Goal: Task Accomplishment & Management: Complete application form

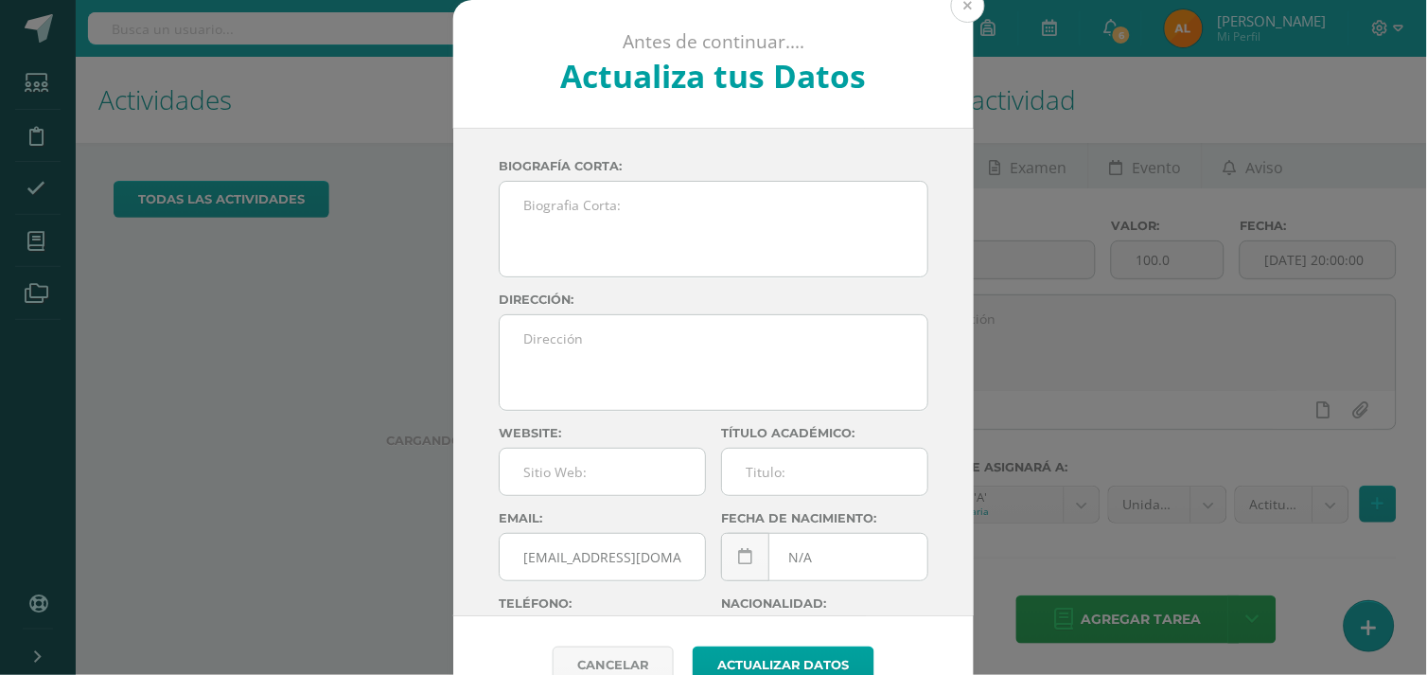
click at [961, 12] on button at bounding box center [968, 6] width 34 height 34
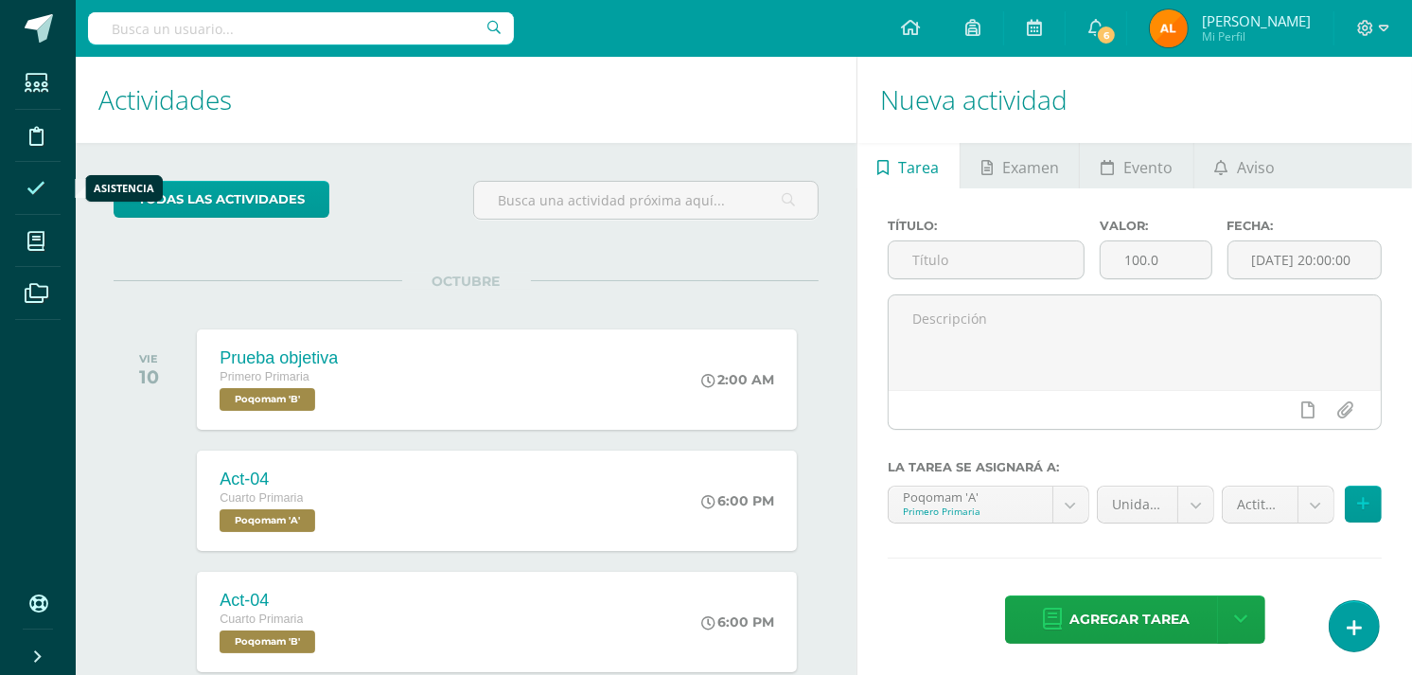
click at [31, 175] on span at bounding box center [36, 188] width 43 height 43
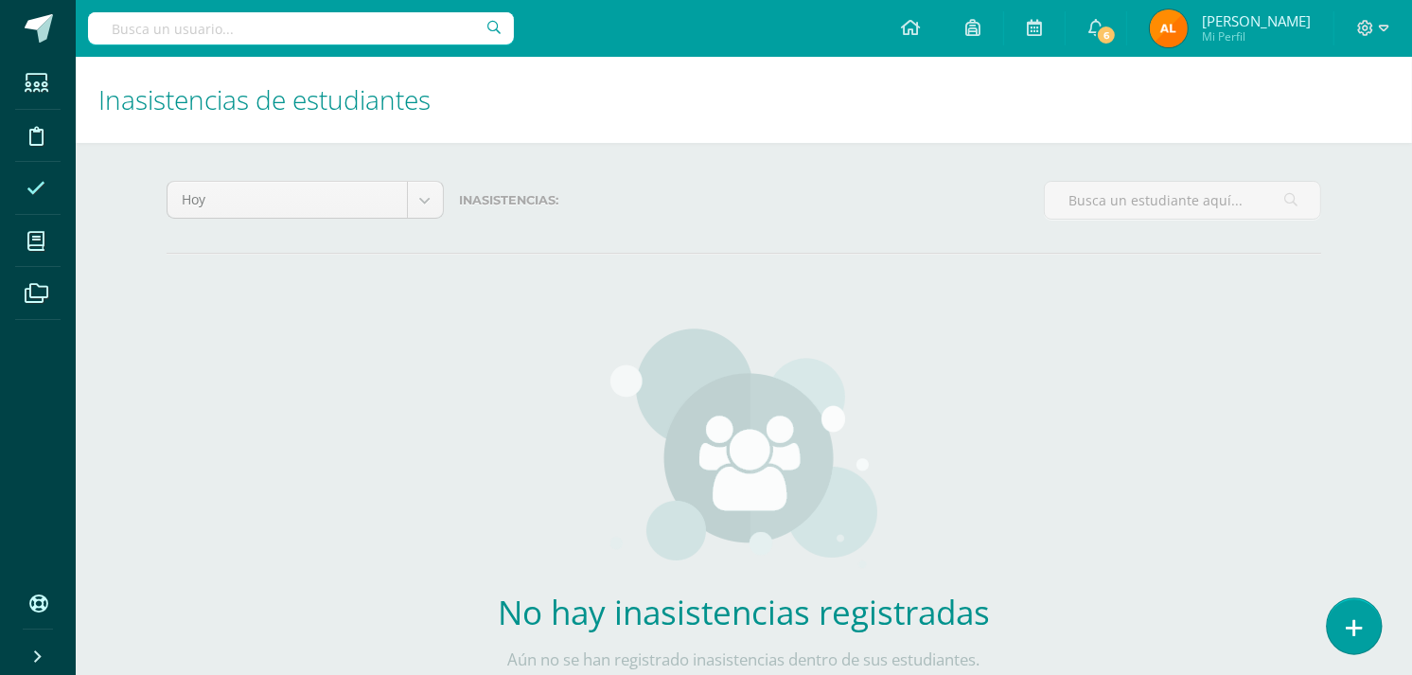
click at [1354, 630] on icon at bounding box center [1354, 628] width 17 height 22
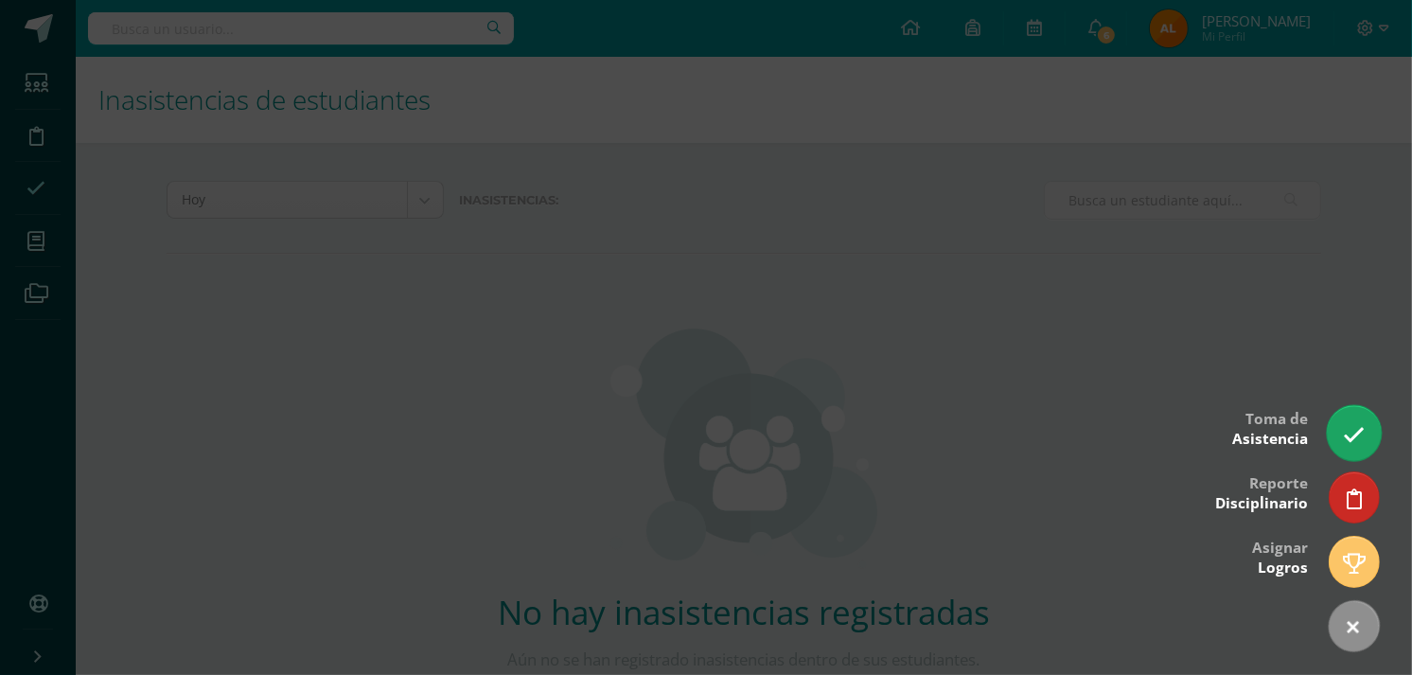
click at [1357, 427] on icon at bounding box center [1354, 435] width 22 height 22
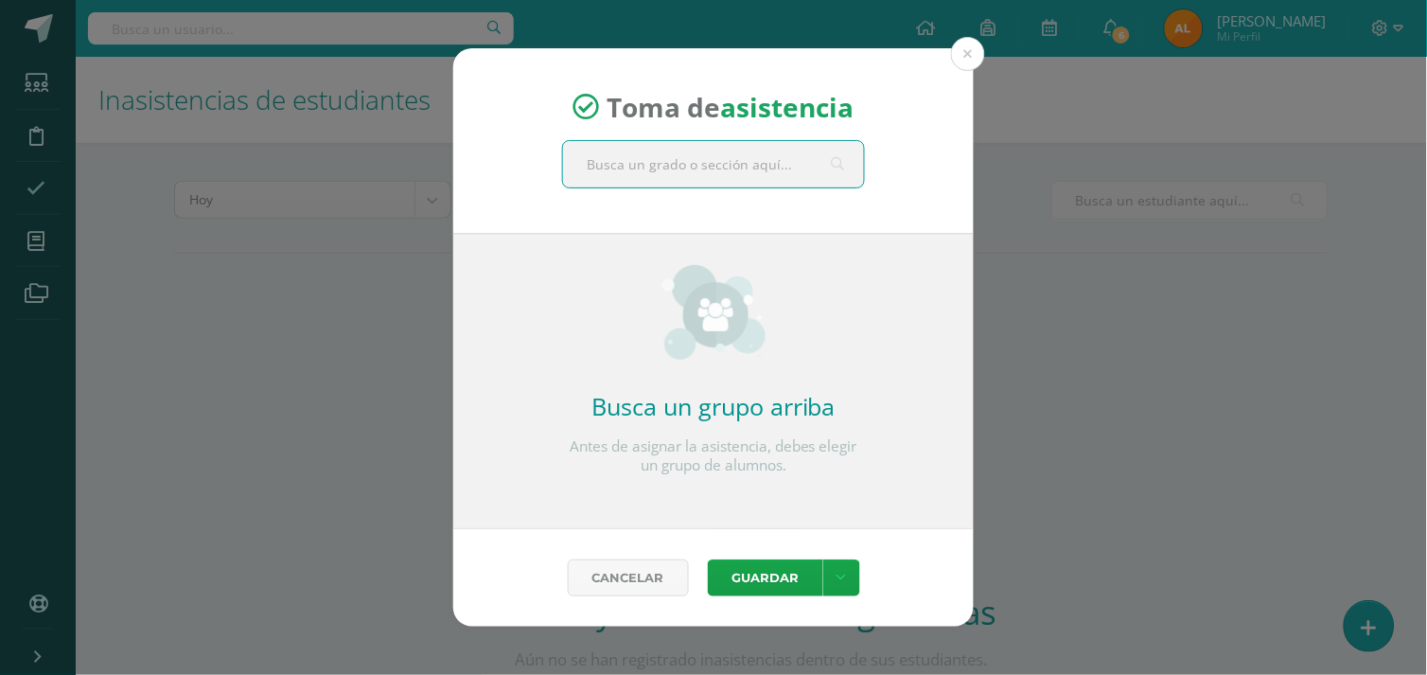
click at [800, 173] on input "text" at bounding box center [713, 164] width 301 height 46
type input "segun"
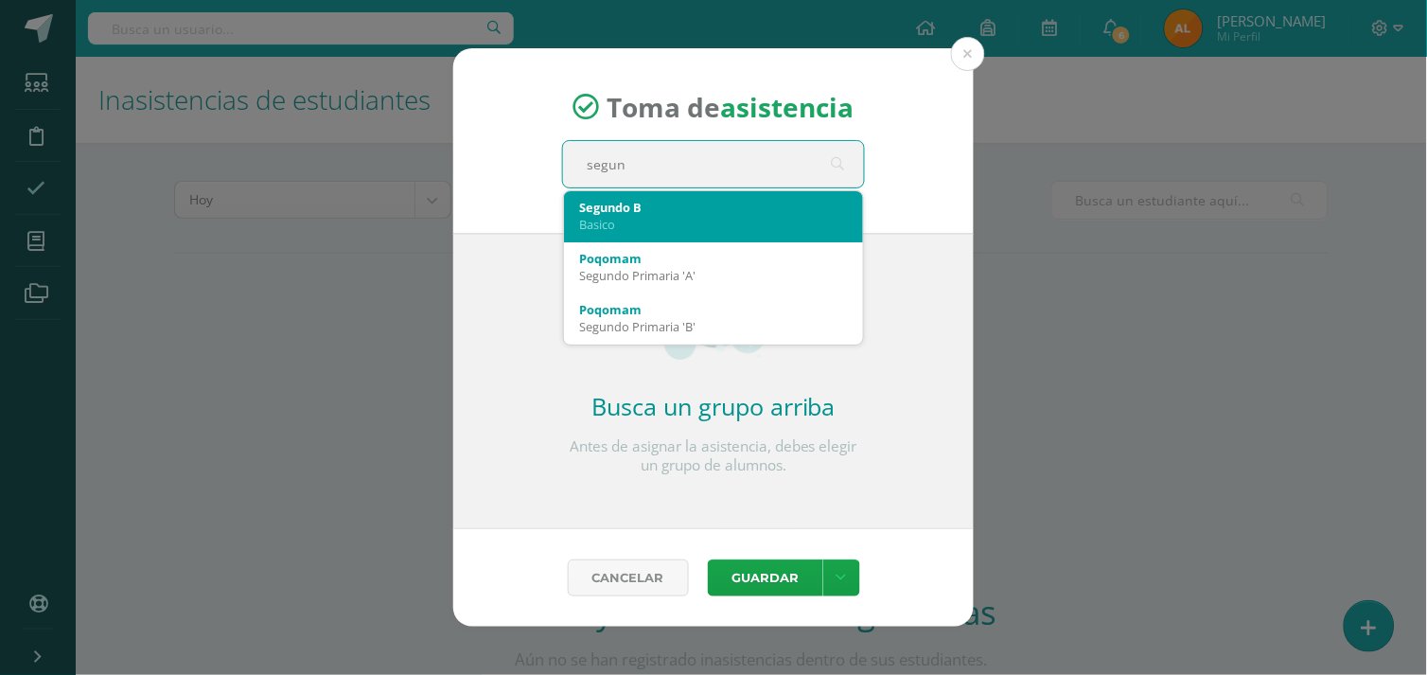
click at [664, 210] on div "Segundo B" at bounding box center [713, 207] width 269 height 17
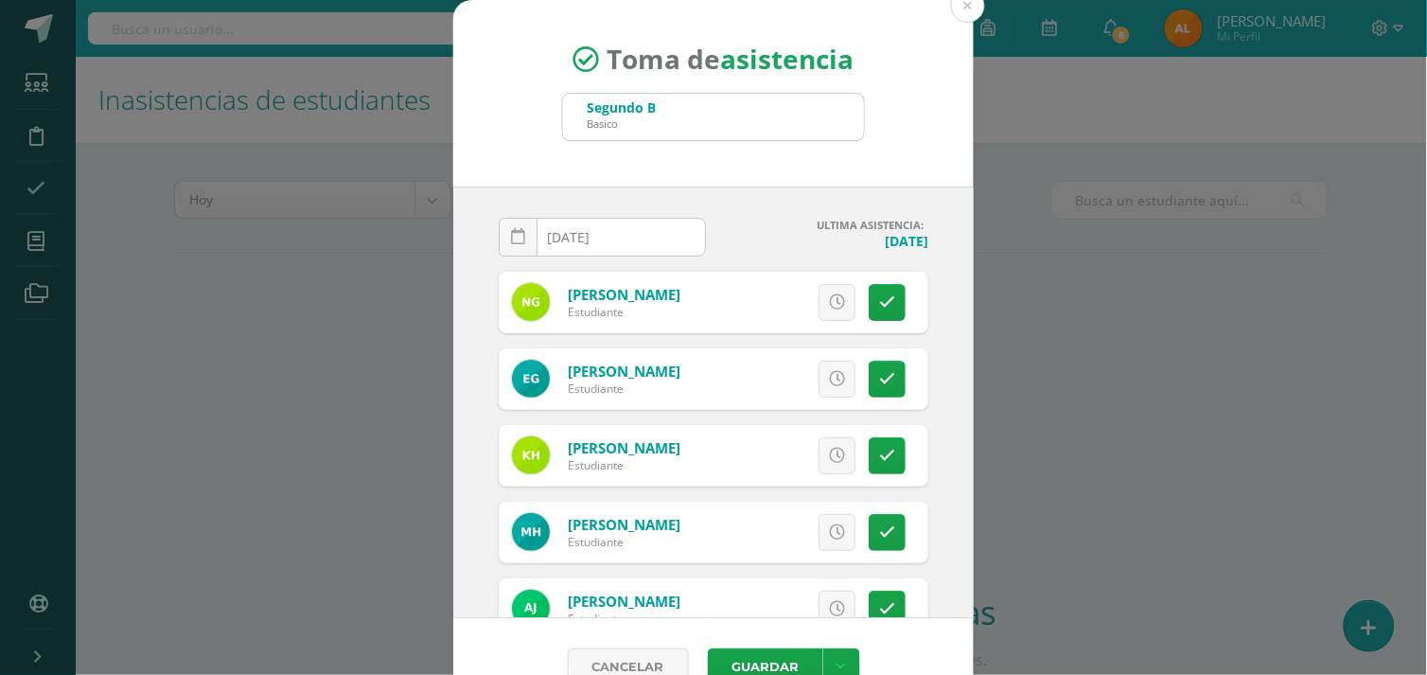
scroll to position [17, 0]
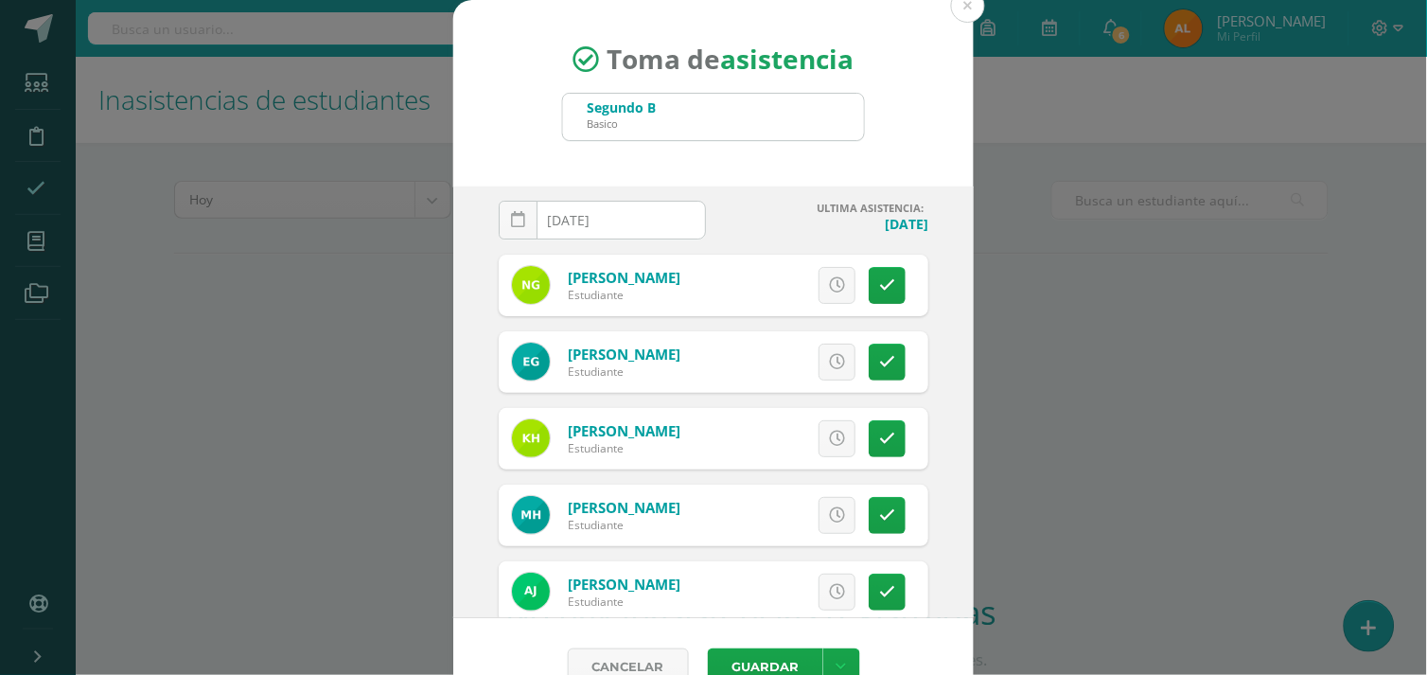
click at [635, 225] on input "[DATE]" at bounding box center [602, 220] width 205 height 37
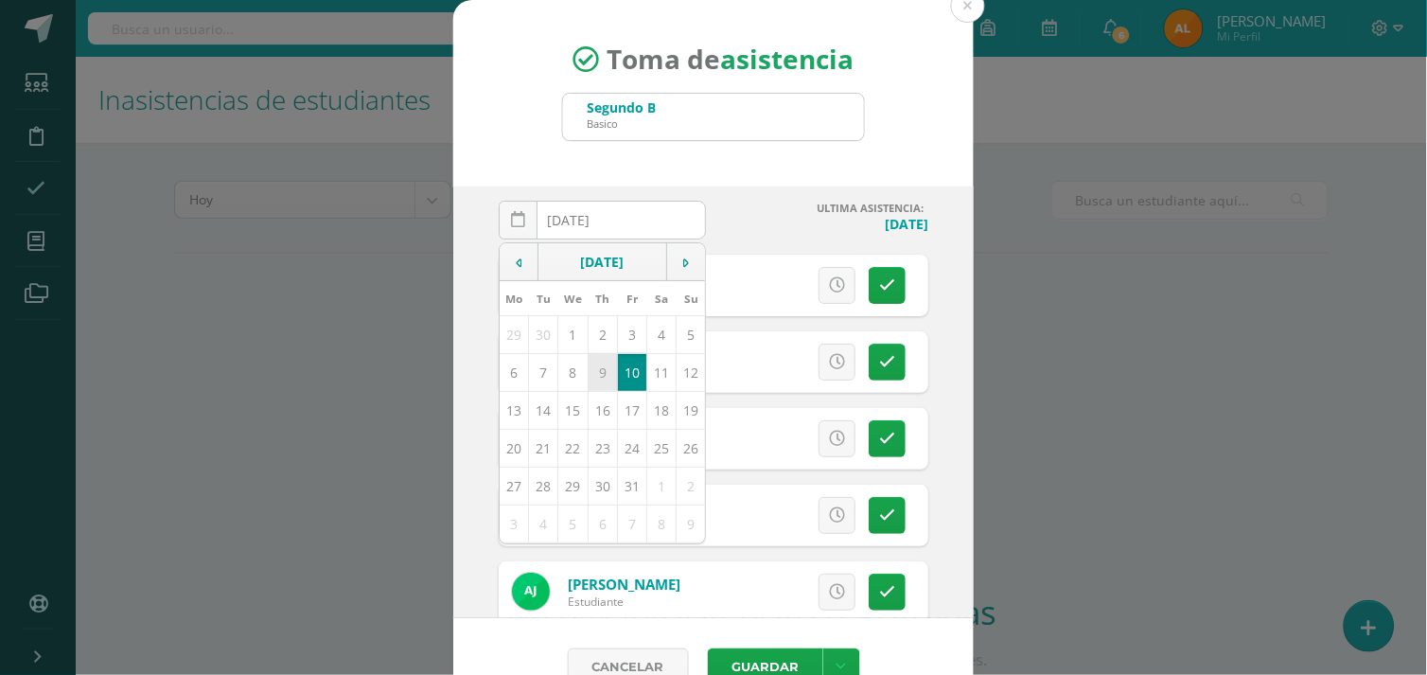
click at [588, 373] on td "9" at bounding box center [602, 372] width 29 height 38
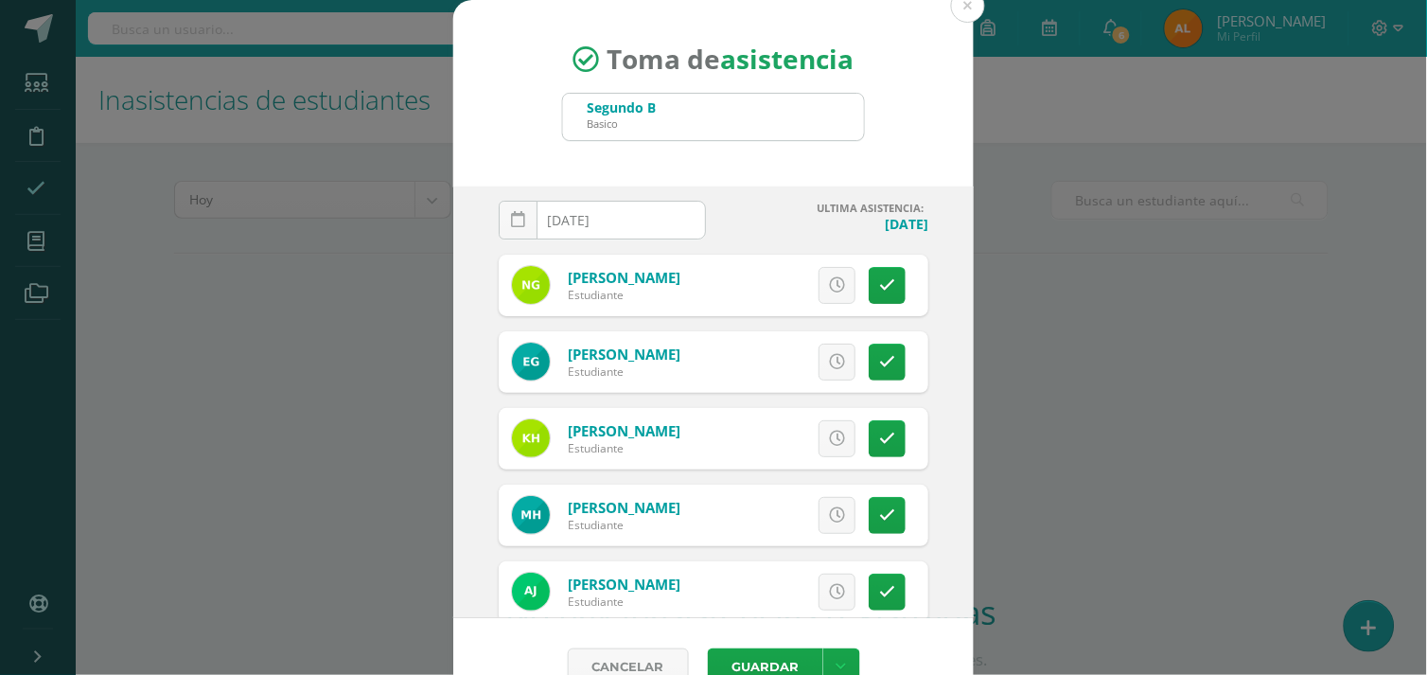
click at [631, 221] on input "[DATE]" at bounding box center [602, 220] width 205 height 37
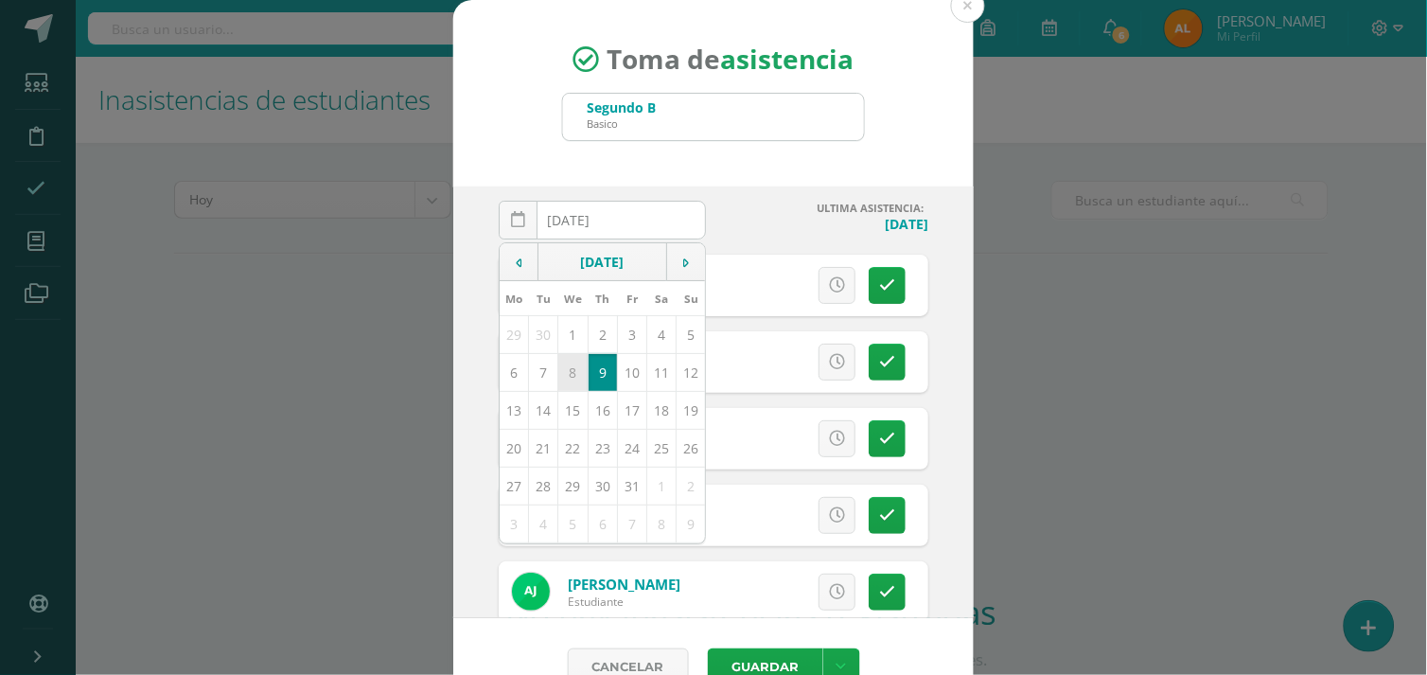
click at [564, 374] on td "8" at bounding box center [572, 372] width 29 height 38
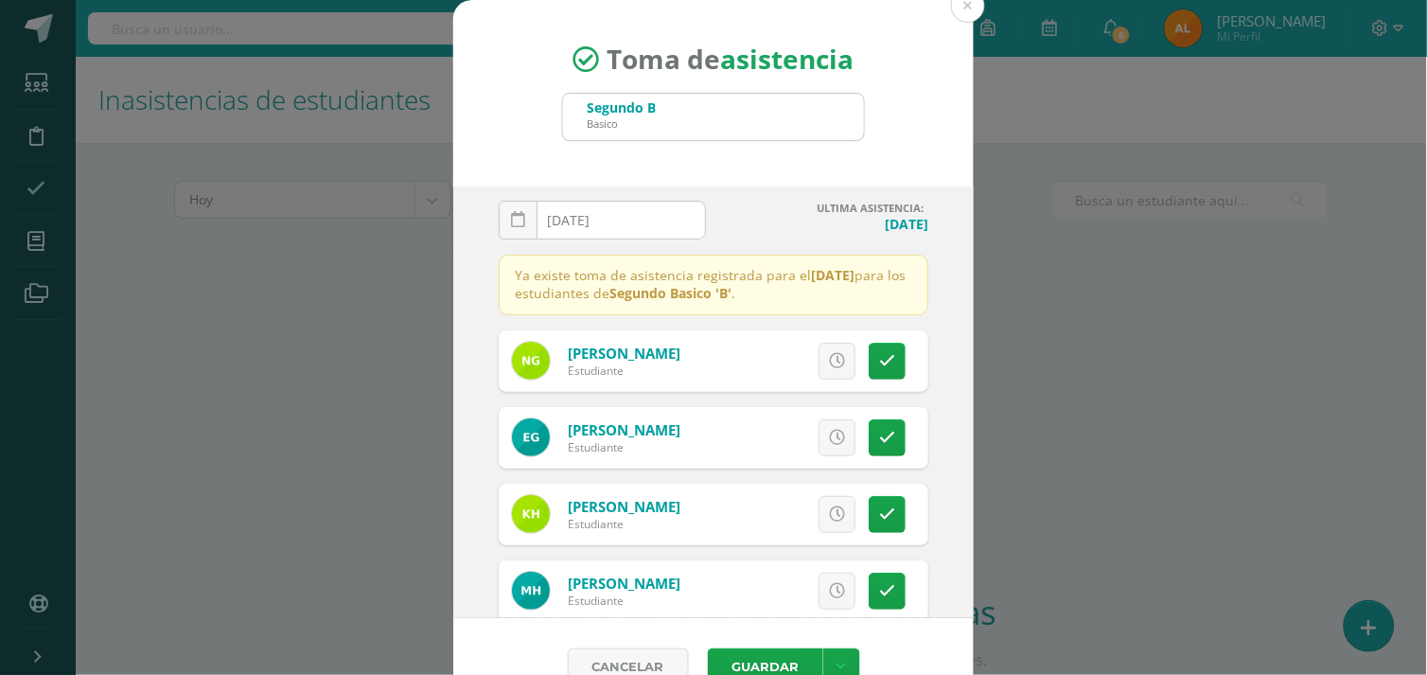
click at [632, 213] on input "[DATE]" at bounding box center [602, 220] width 205 height 37
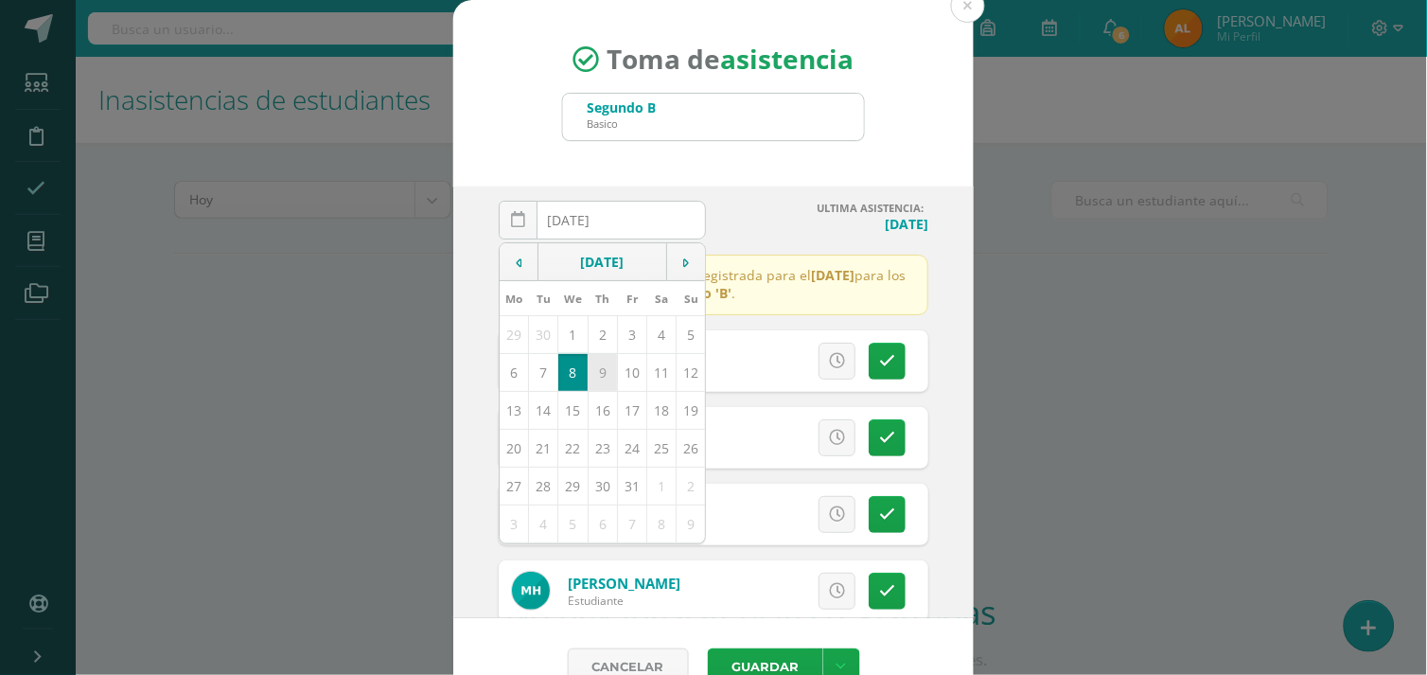
click at [588, 365] on td "9" at bounding box center [602, 372] width 29 height 38
type input "[DATE]"
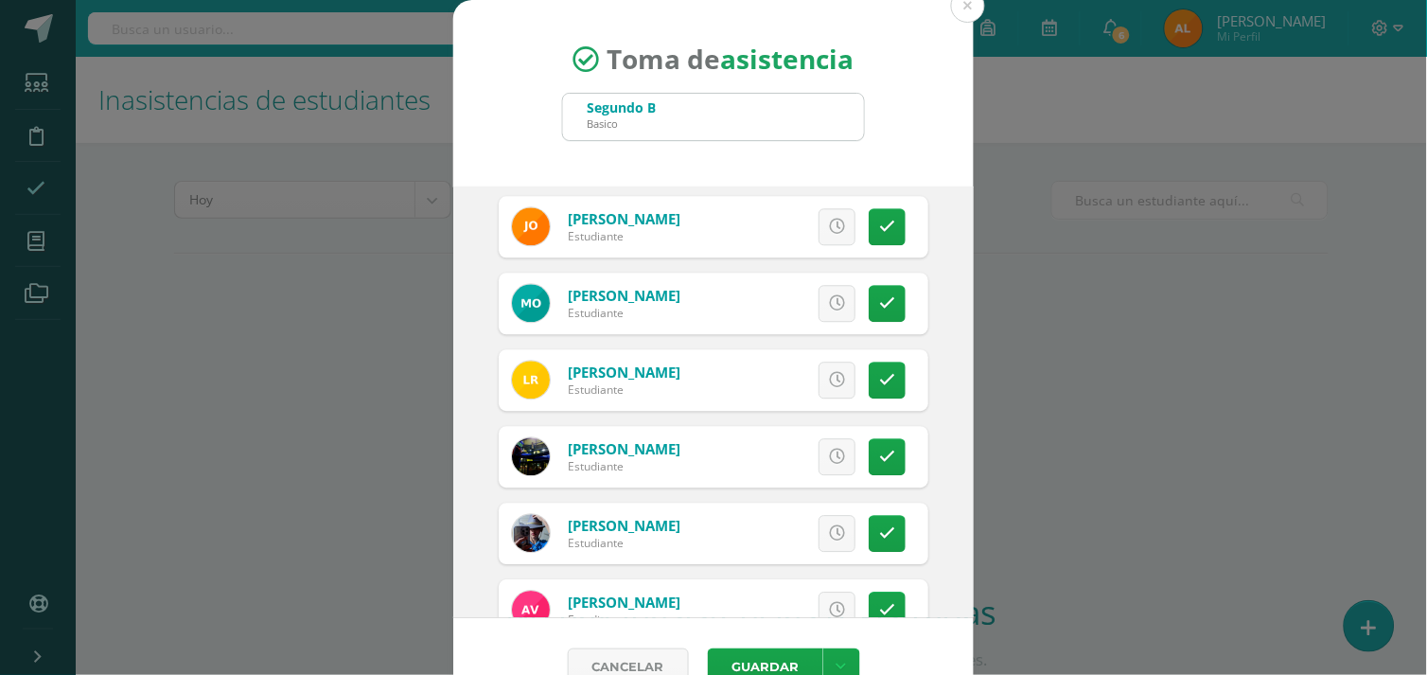
scroll to position [1202, 0]
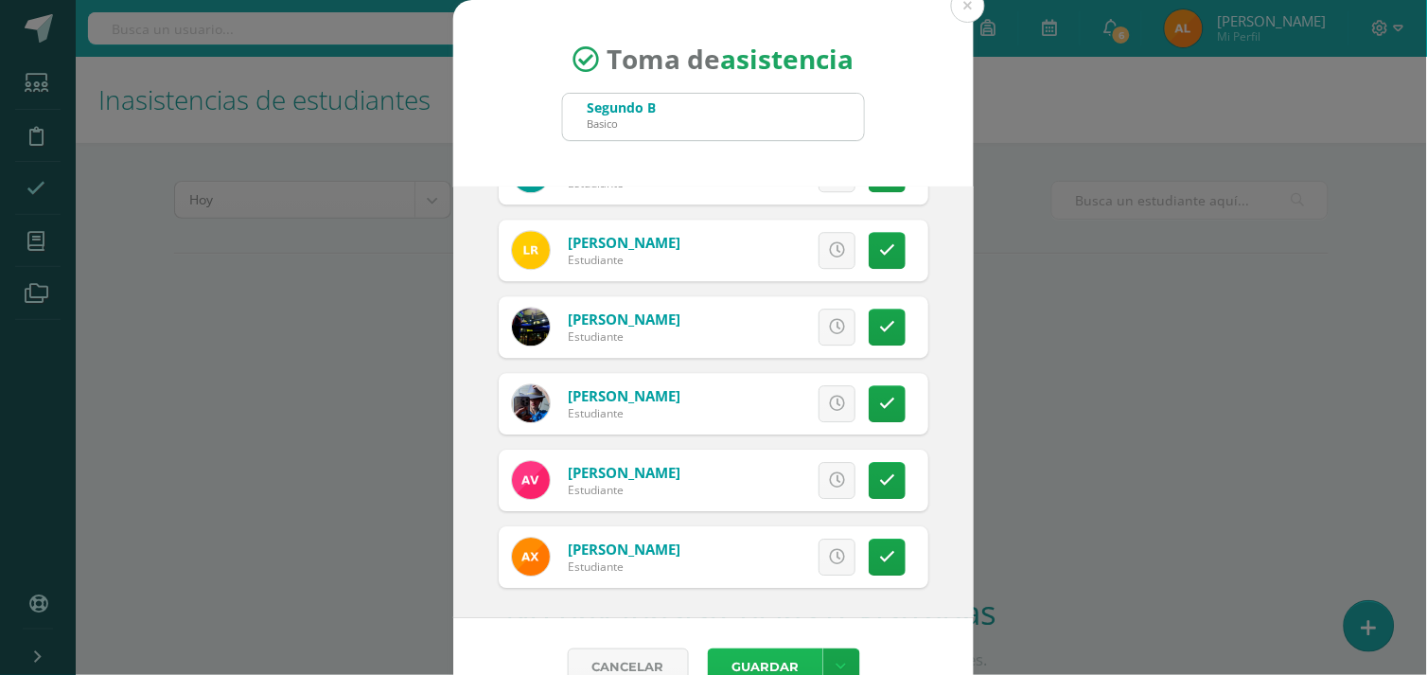
click at [749, 658] on button "Guardar" at bounding box center [765, 666] width 115 height 37
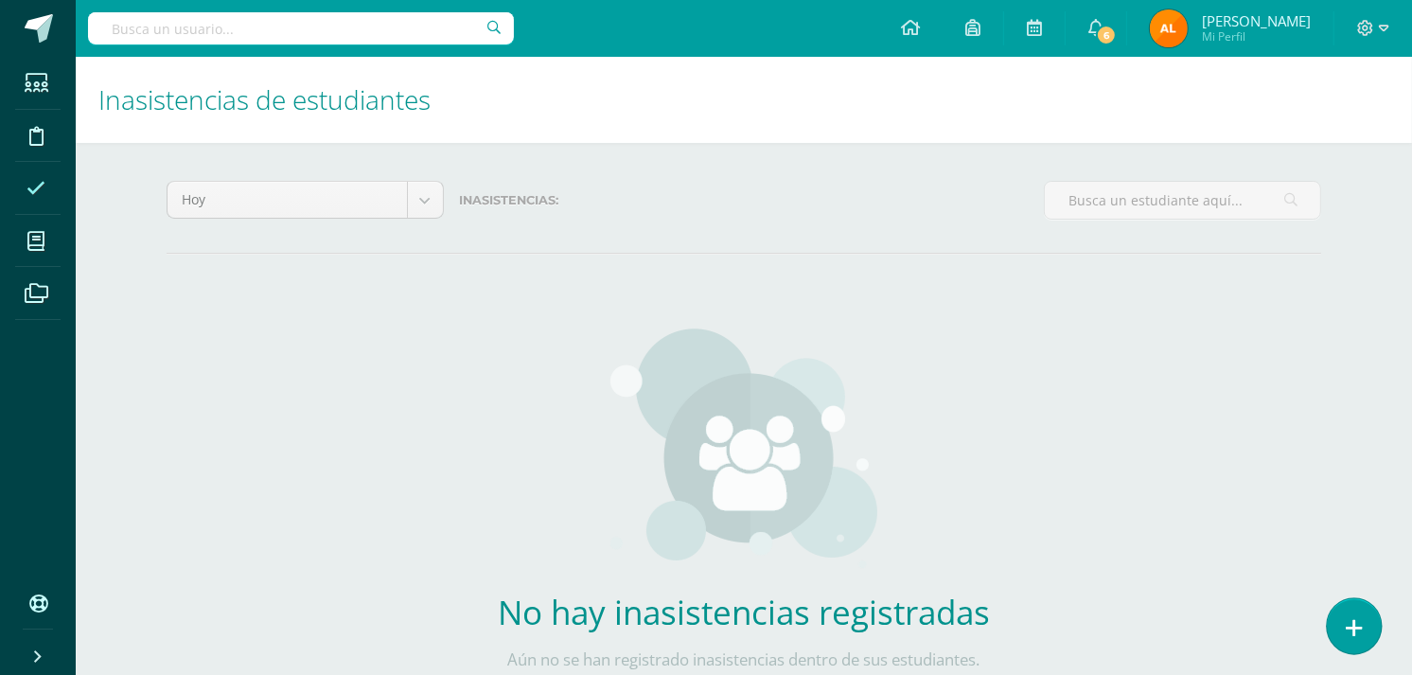
click at [1365, 632] on link at bounding box center [1354, 625] width 54 height 55
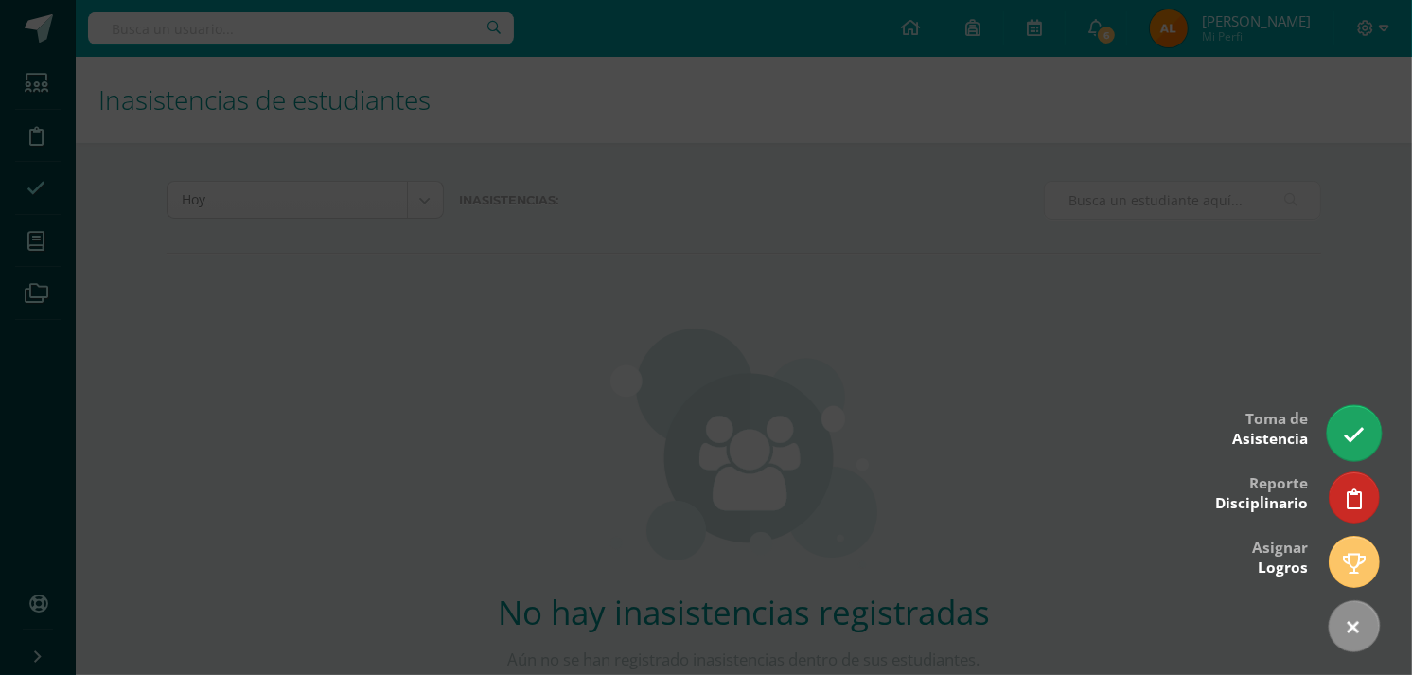
click at [1345, 438] on icon at bounding box center [1354, 435] width 22 height 22
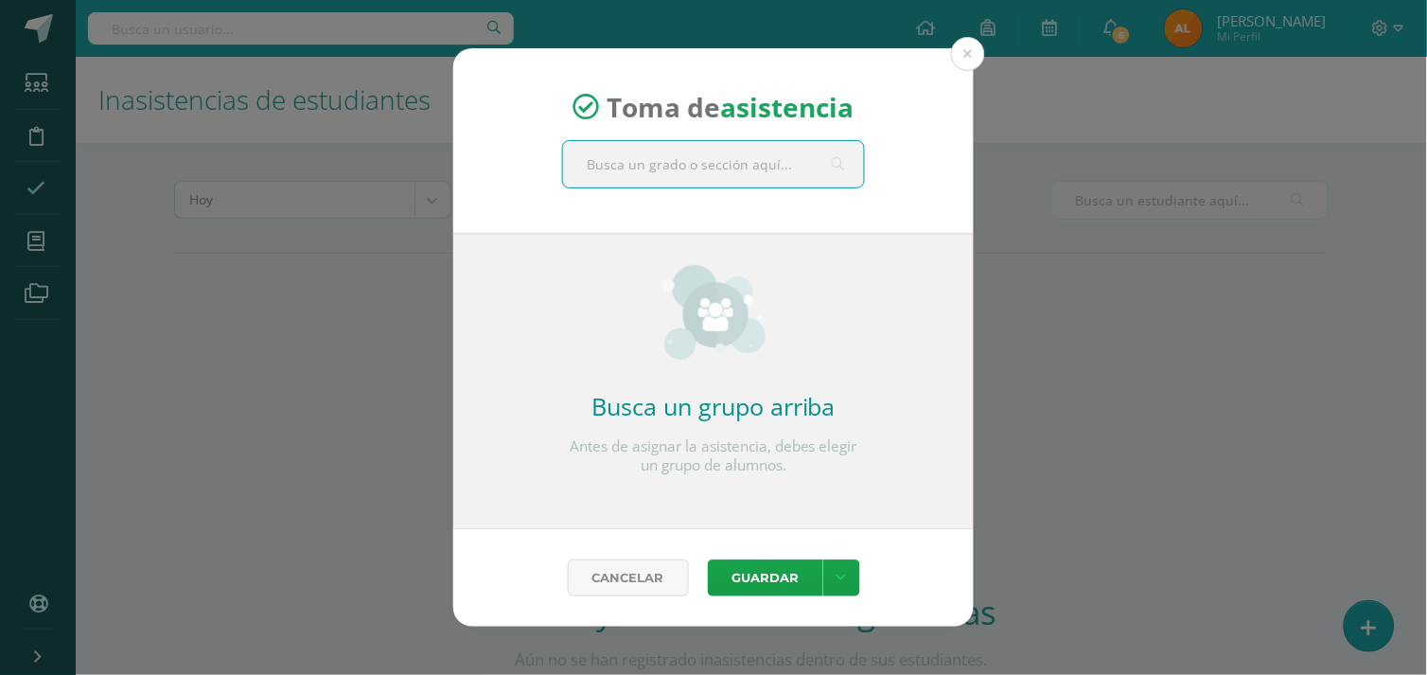
click at [701, 163] on input "text" at bounding box center [713, 164] width 301 height 46
type input "segund"
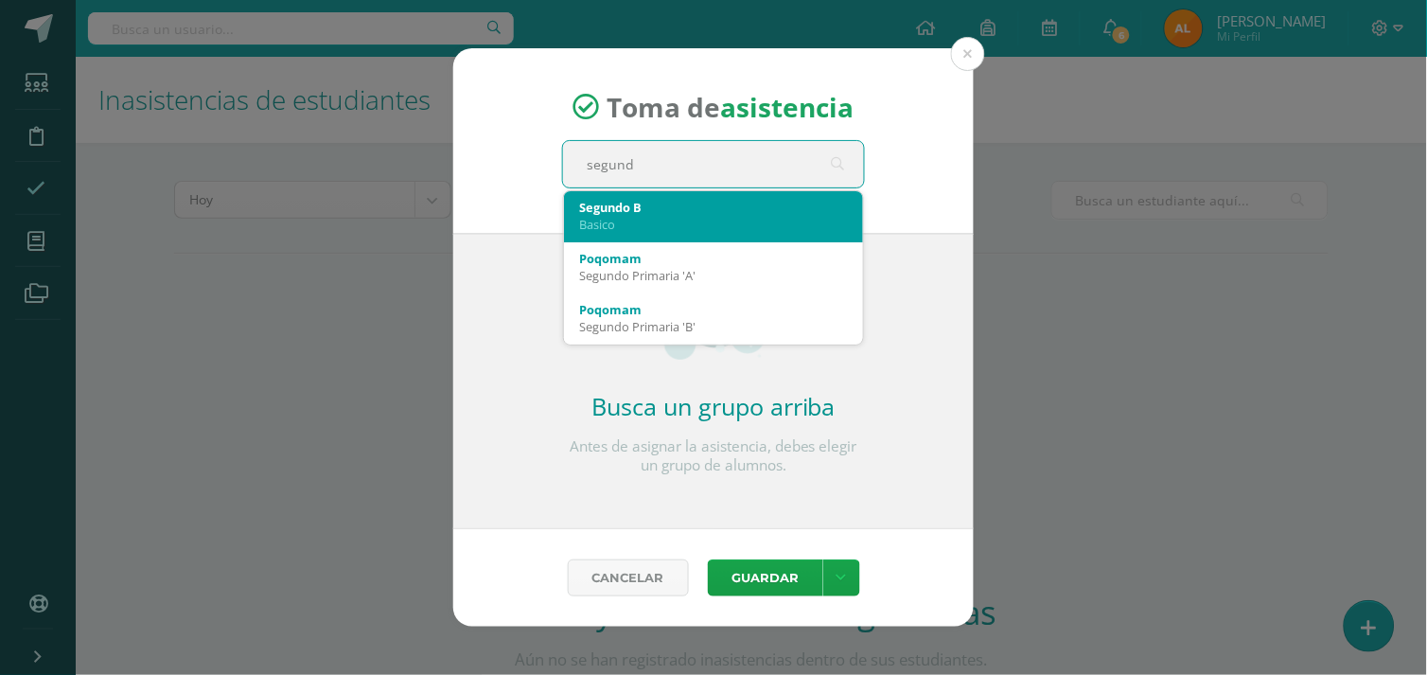
click at [664, 204] on div "Segundo B" at bounding box center [713, 207] width 269 height 17
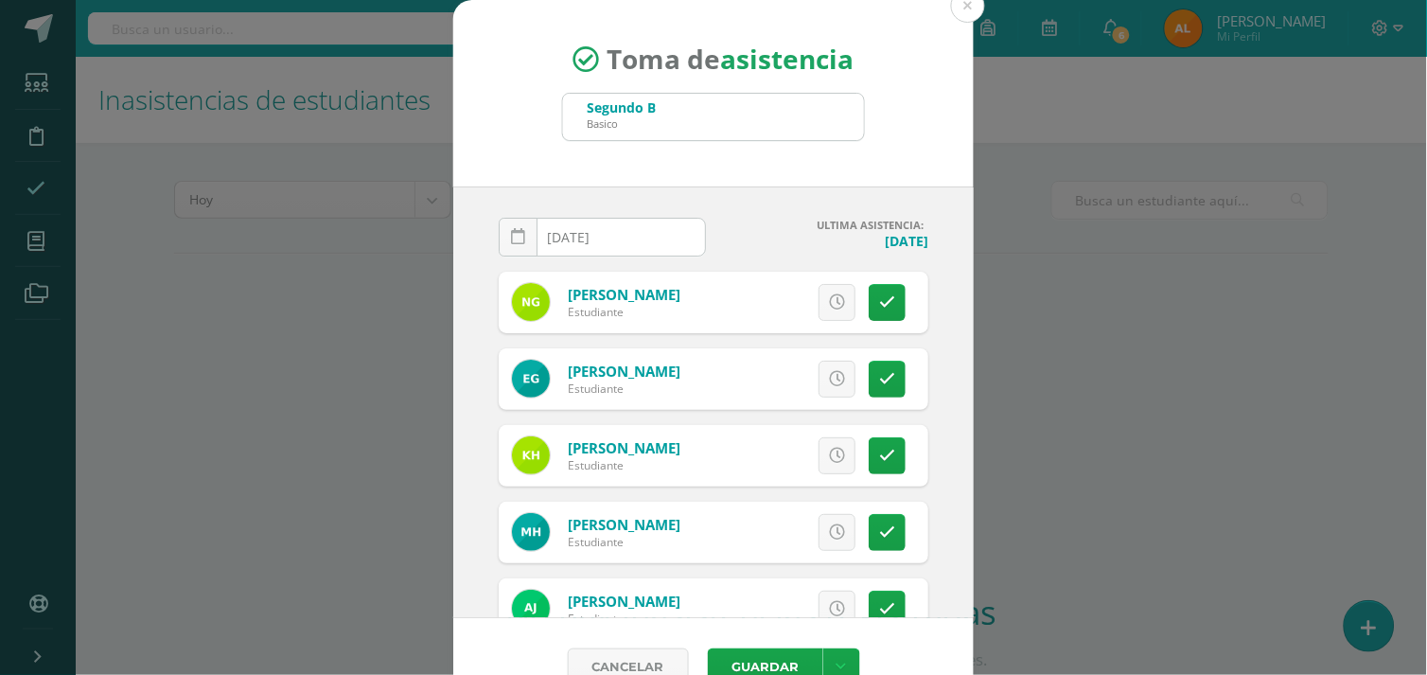
click at [626, 235] on input "[DATE]" at bounding box center [602, 237] width 205 height 37
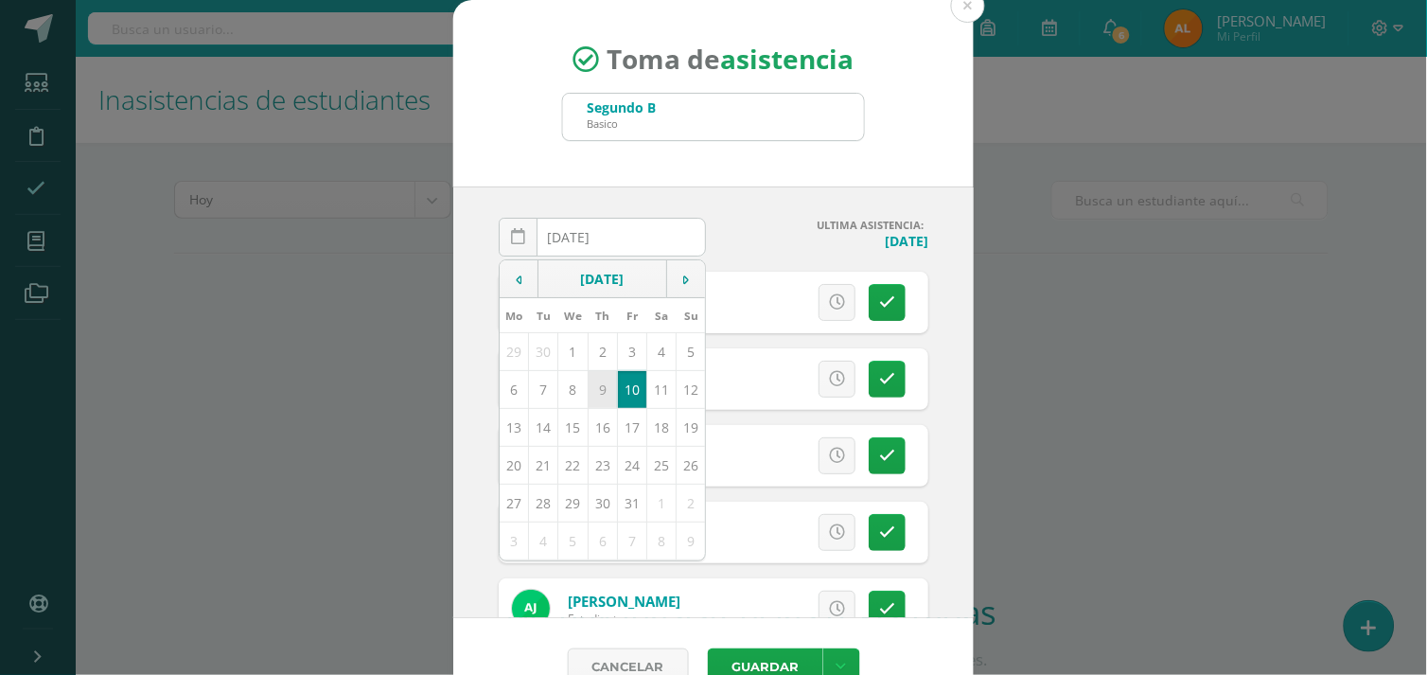
click at [598, 390] on td "9" at bounding box center [602, 389] width 29 height 38
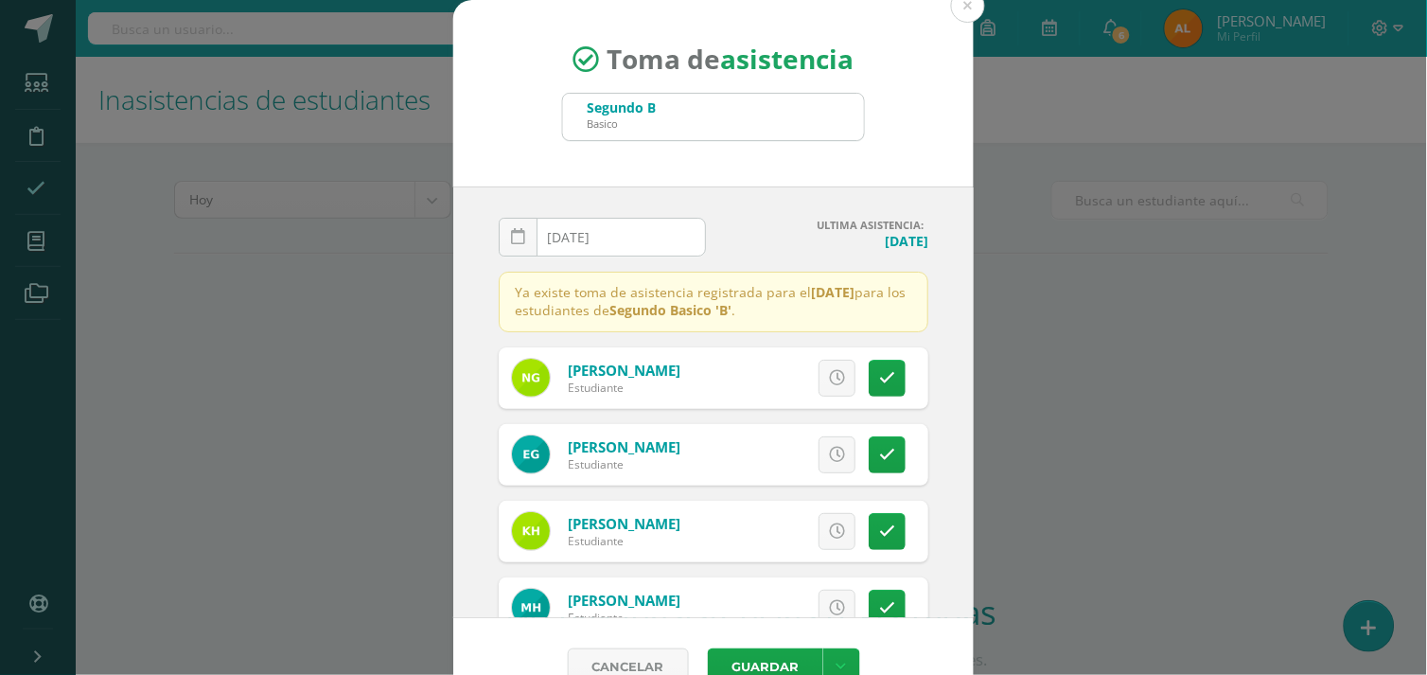
click at [607, 249] on input "[DATE]" at bounding box center [602, 237] width 205 height 37
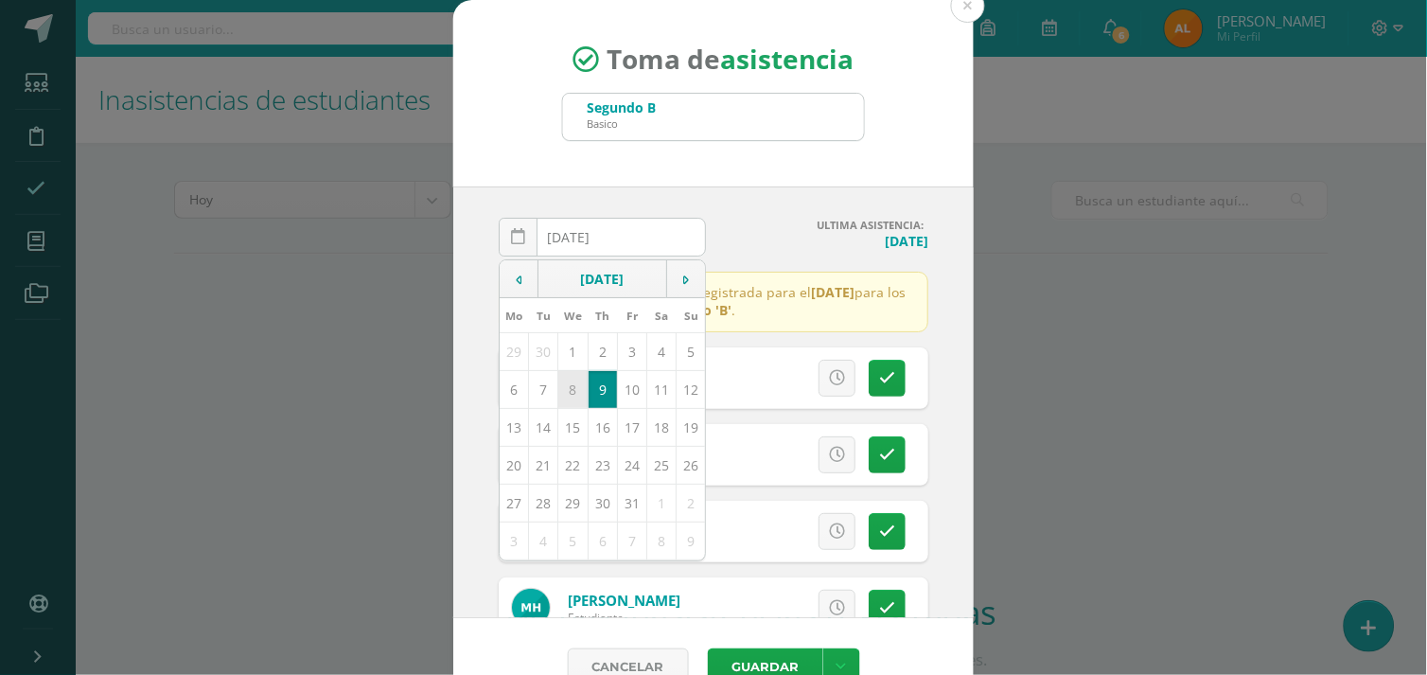
click at [560, 392] on td "8" at bounding box center [572, 389] width 29 height 38
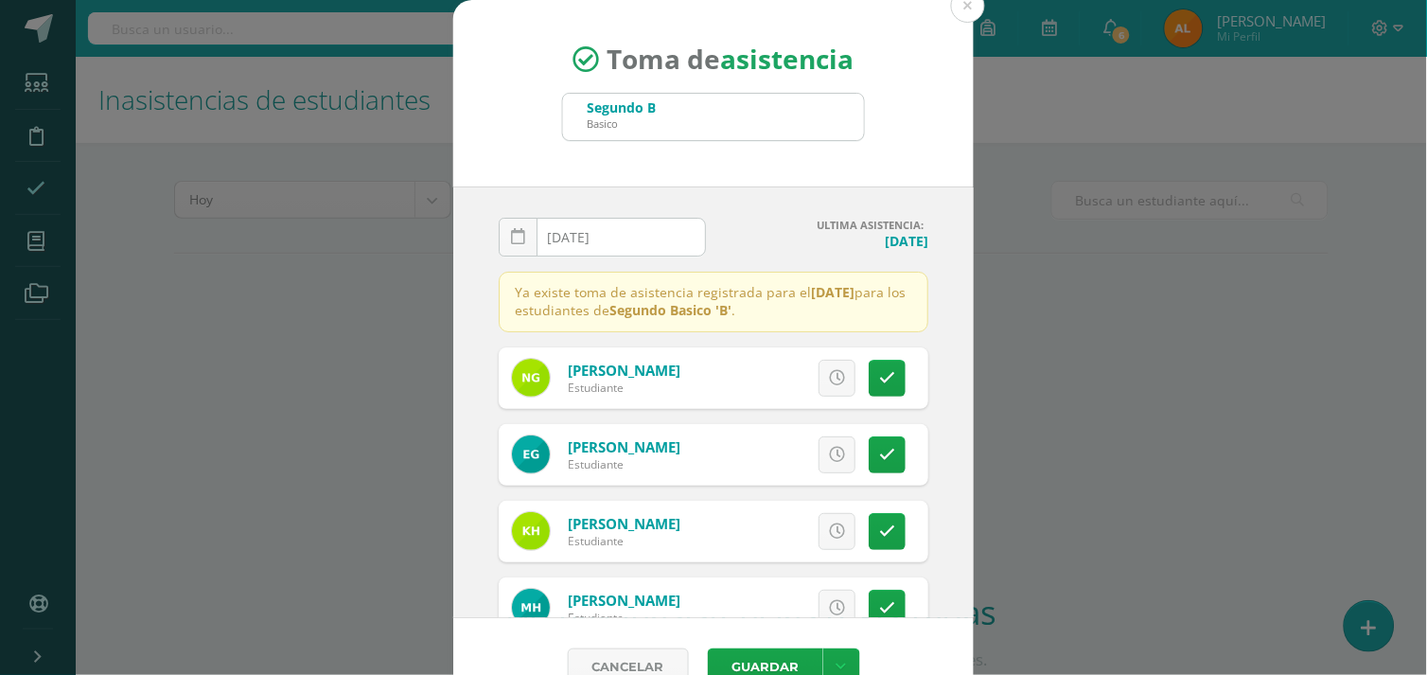
click at [639, 237] on input "[DATE]" at bounding box center [602, 237] width 205 height 37
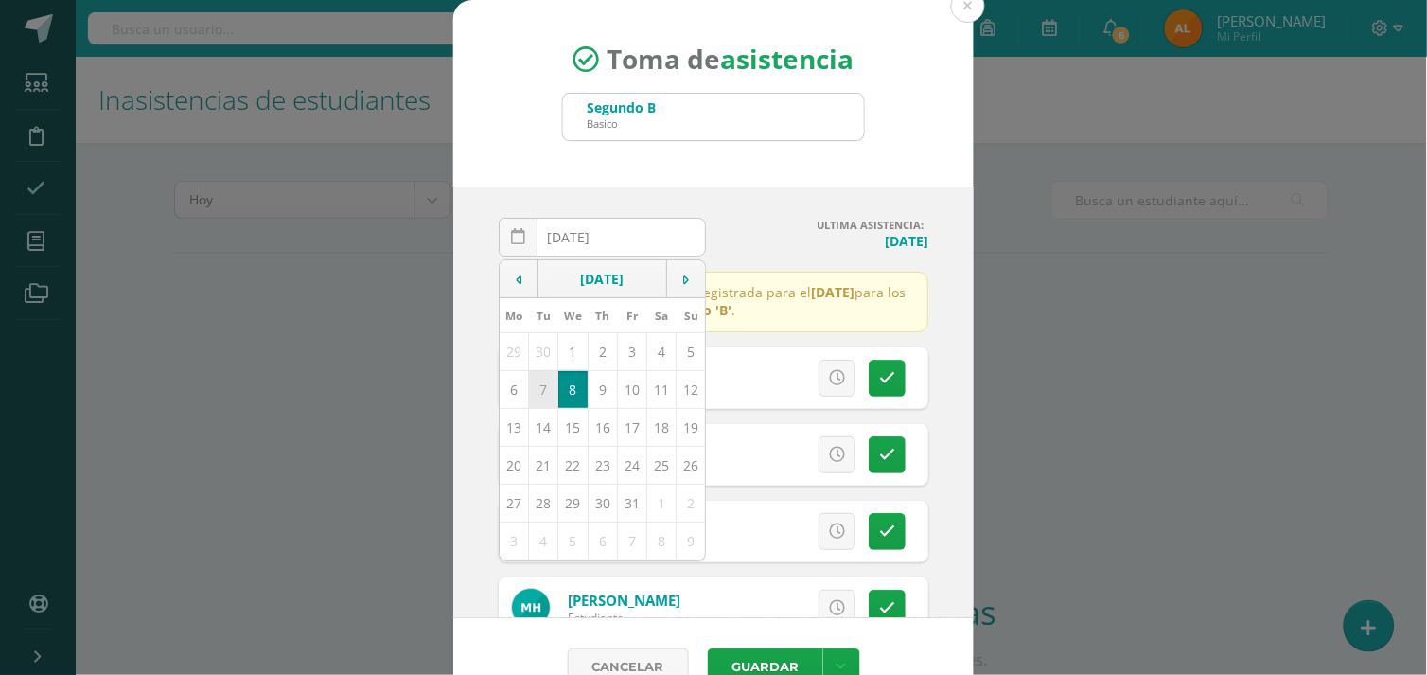
click at [532, 383] on td "7" at bounding box center [543, 389] width 29 height 38
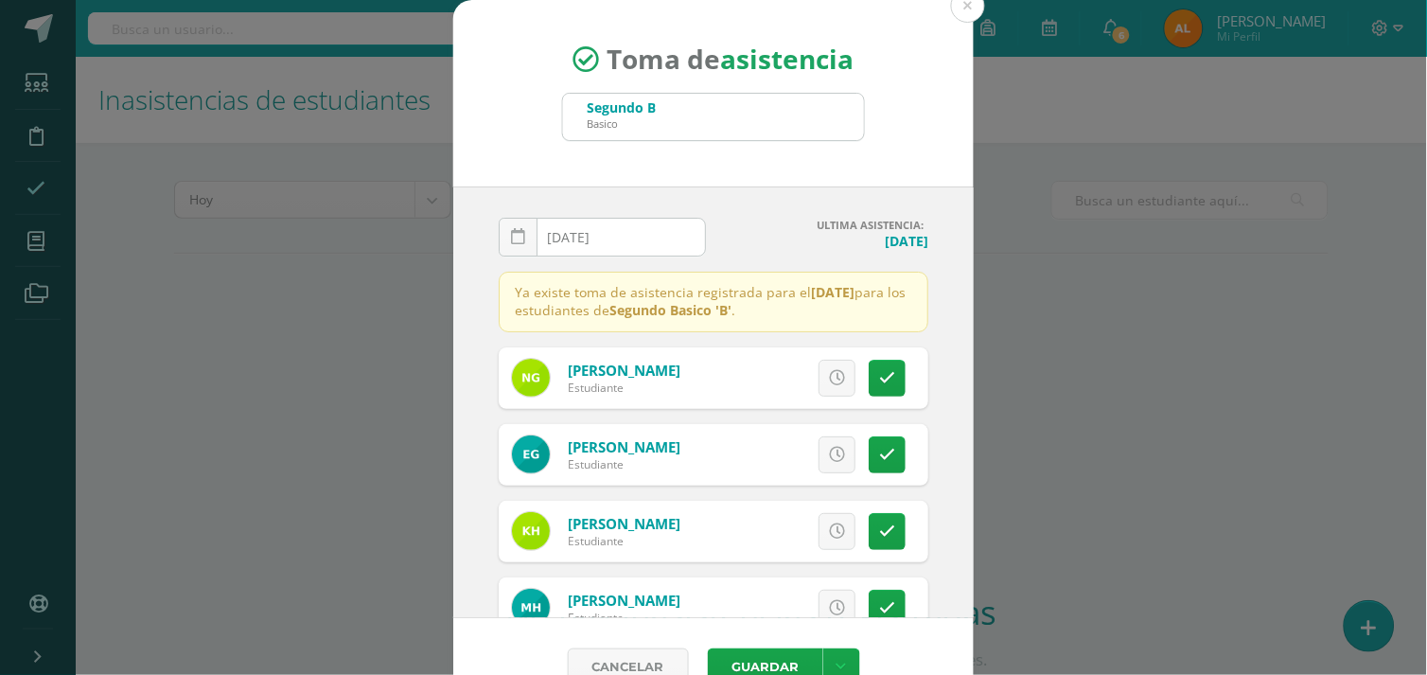
click at [625, 232] on input "[DATE]" at bounding box center [602, 237] width 205 height 37
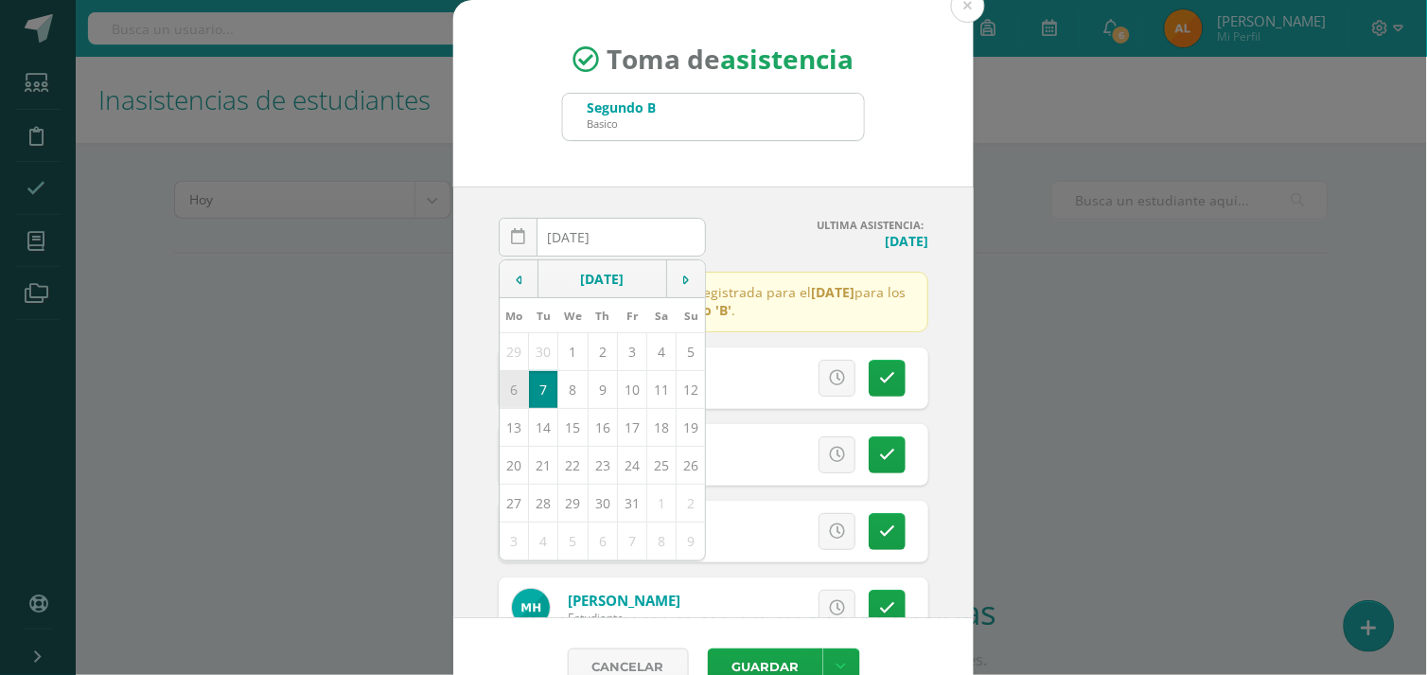
click at [511, 393] on td "6" at bounding box center [514, 389] width 29 height 38
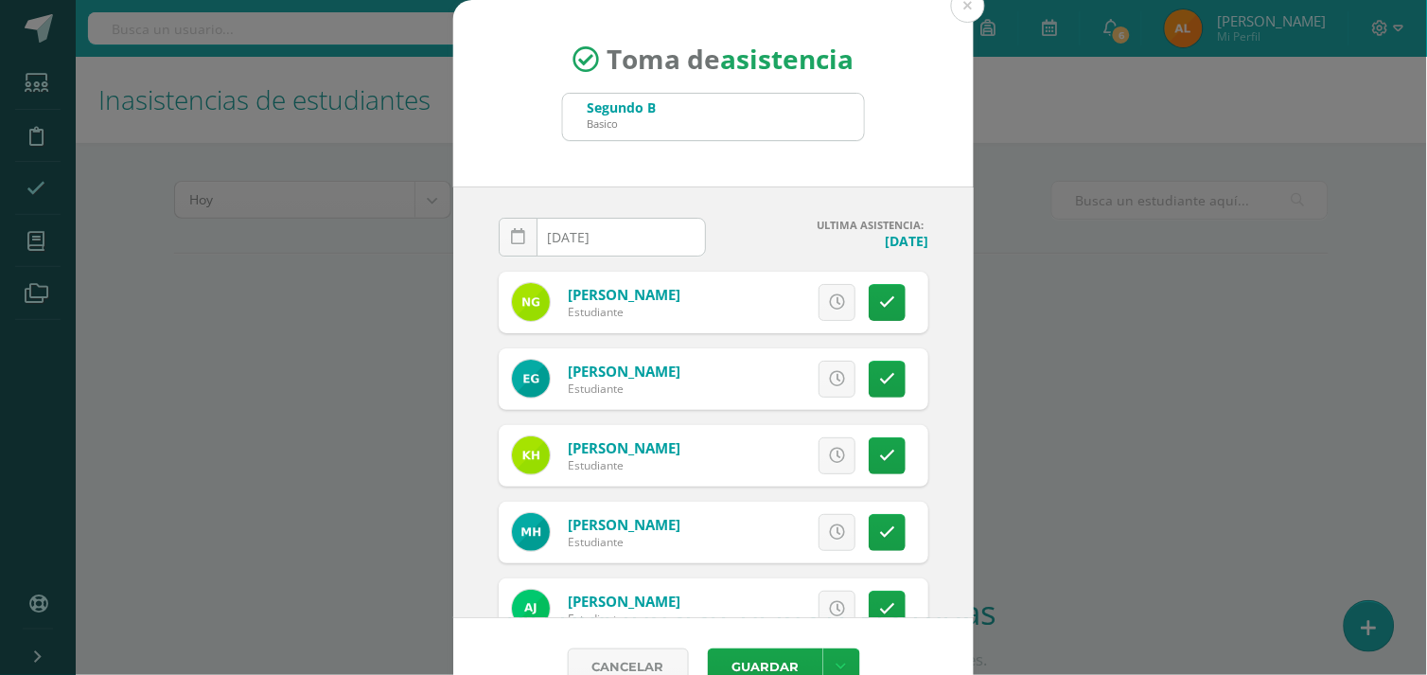
click at [648, 235] on input "[DATE]" at bounding box center [602, 237] width 205 height 37
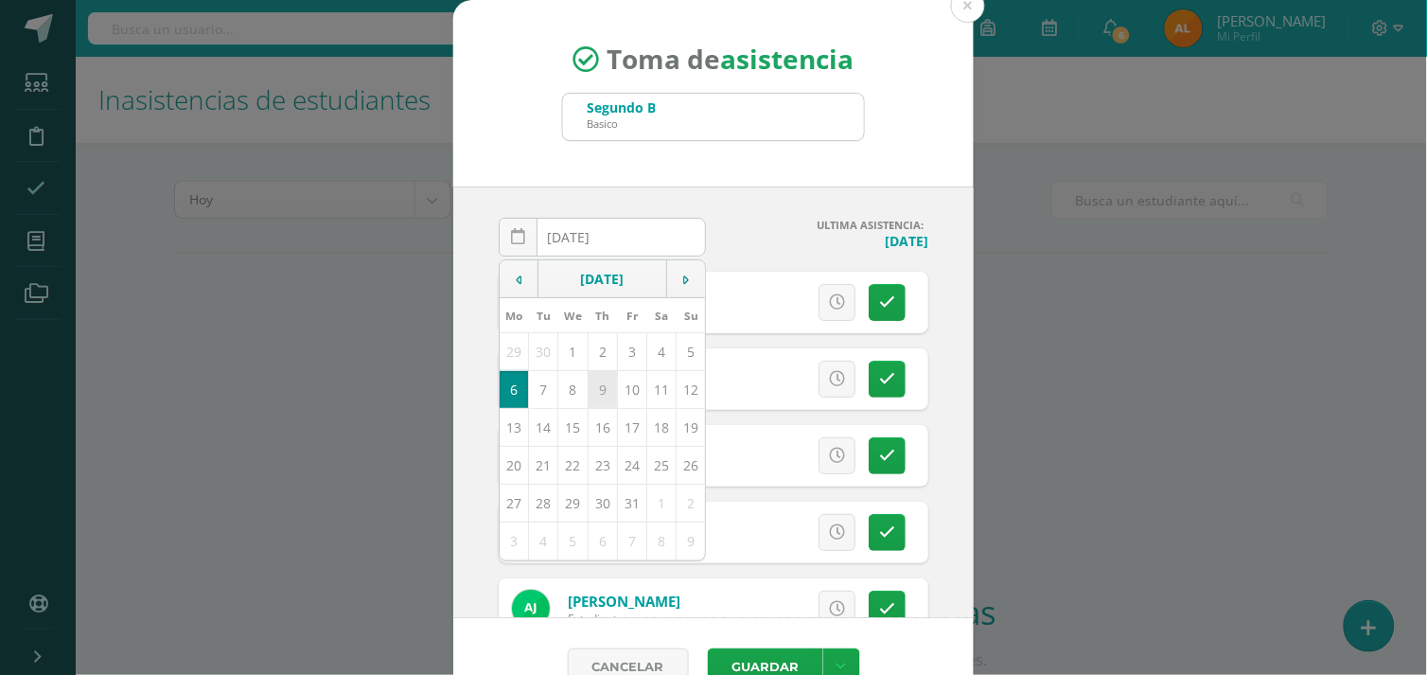
click at [591, 386] on td "9" at bounding box center [602, 389] width 29 height 38
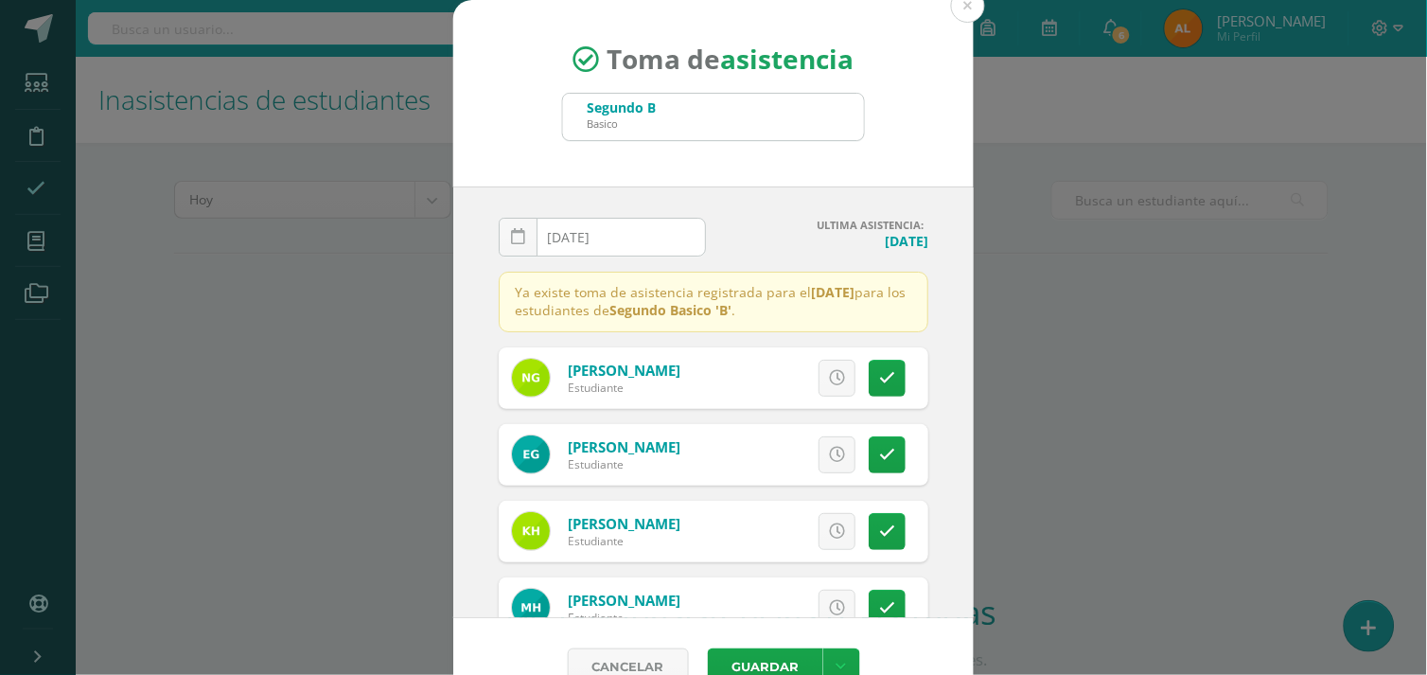
click at [616, 235] on input "[DATE]" at bounding box center [602, 237] width 205 height 37
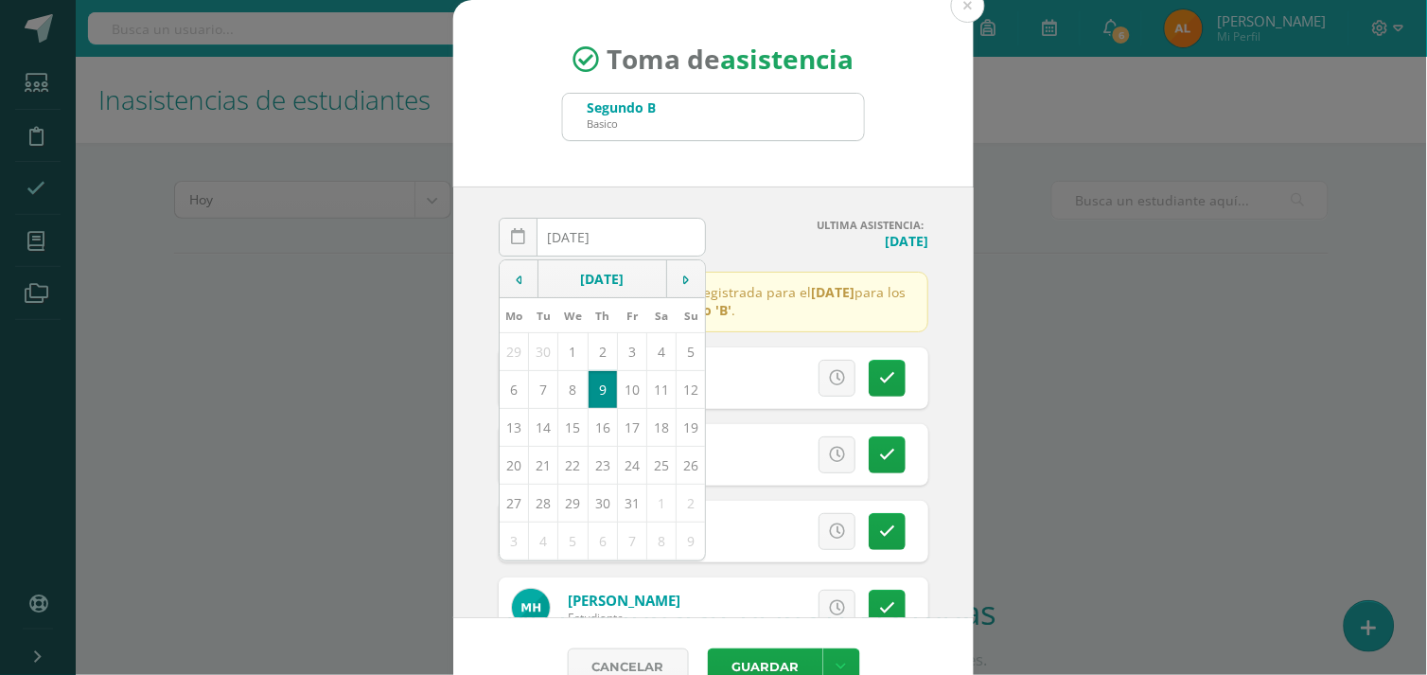
click at [618, 390] on td "10" at bounding box center [631, 389] width 29 height 38
type input "[DATE]"
